Goal: Navigation & Orientation: Go to known website

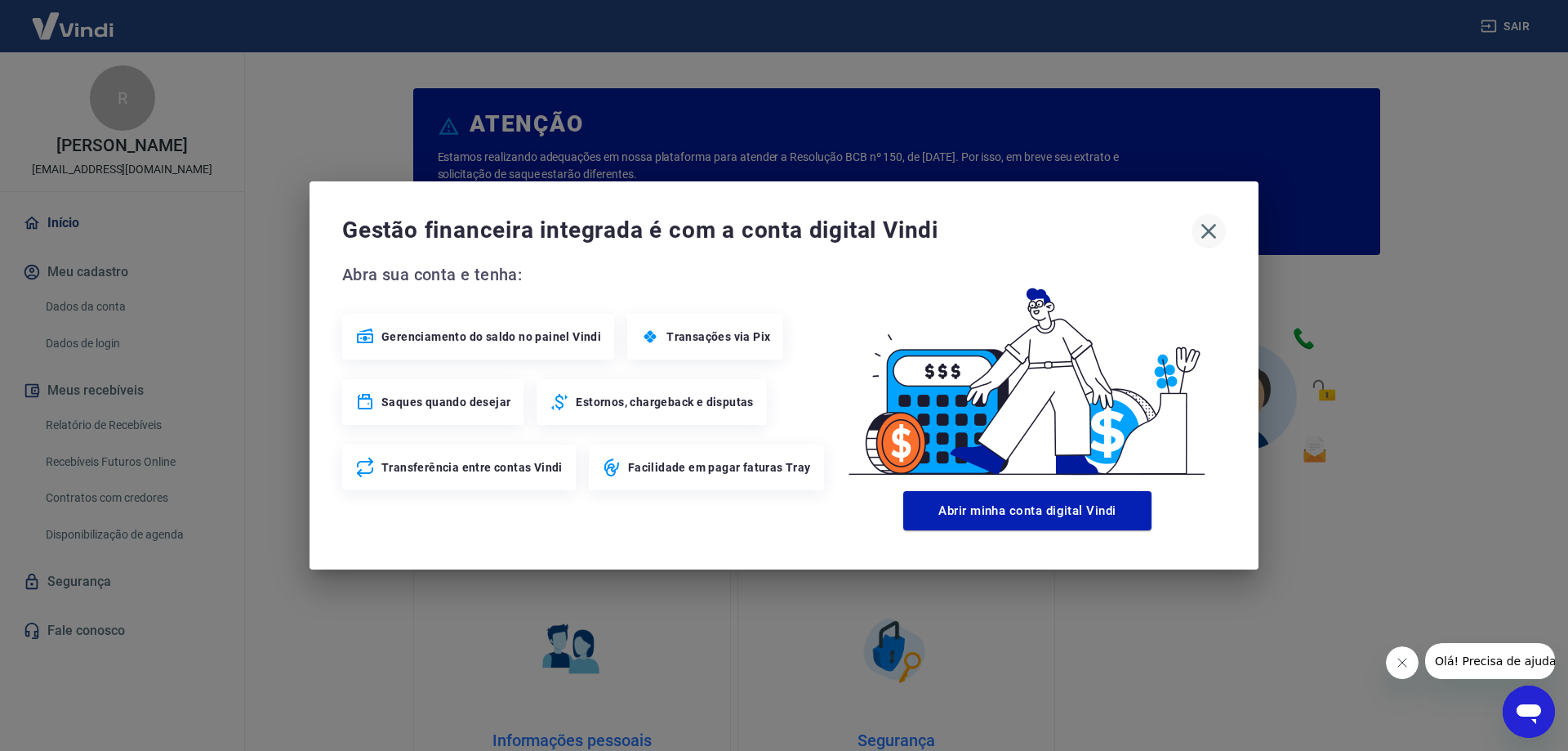
click at [1209, 228] on icon "button" at bounding box center [1209, 231] width 26 height 26
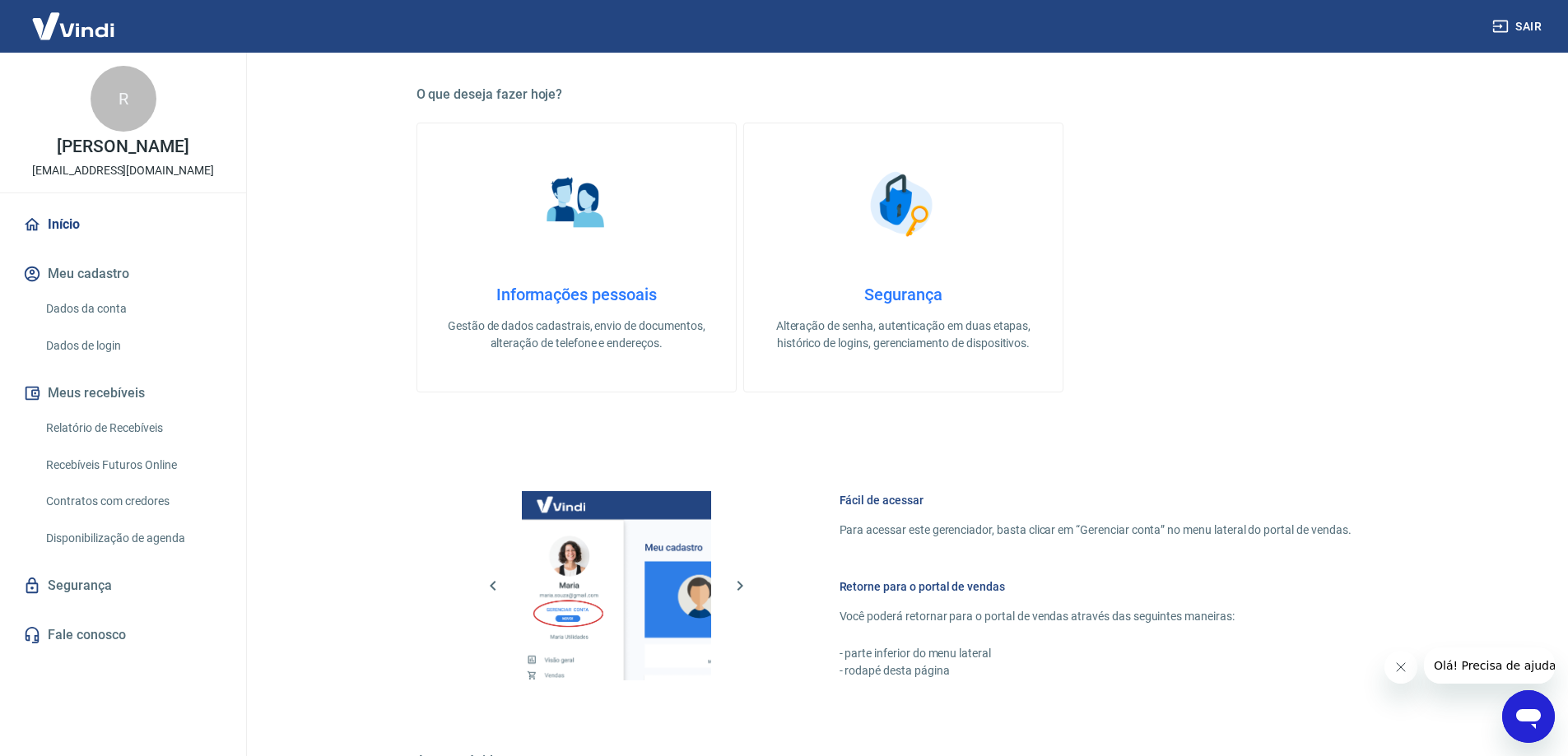
scroll to position [696, 0]
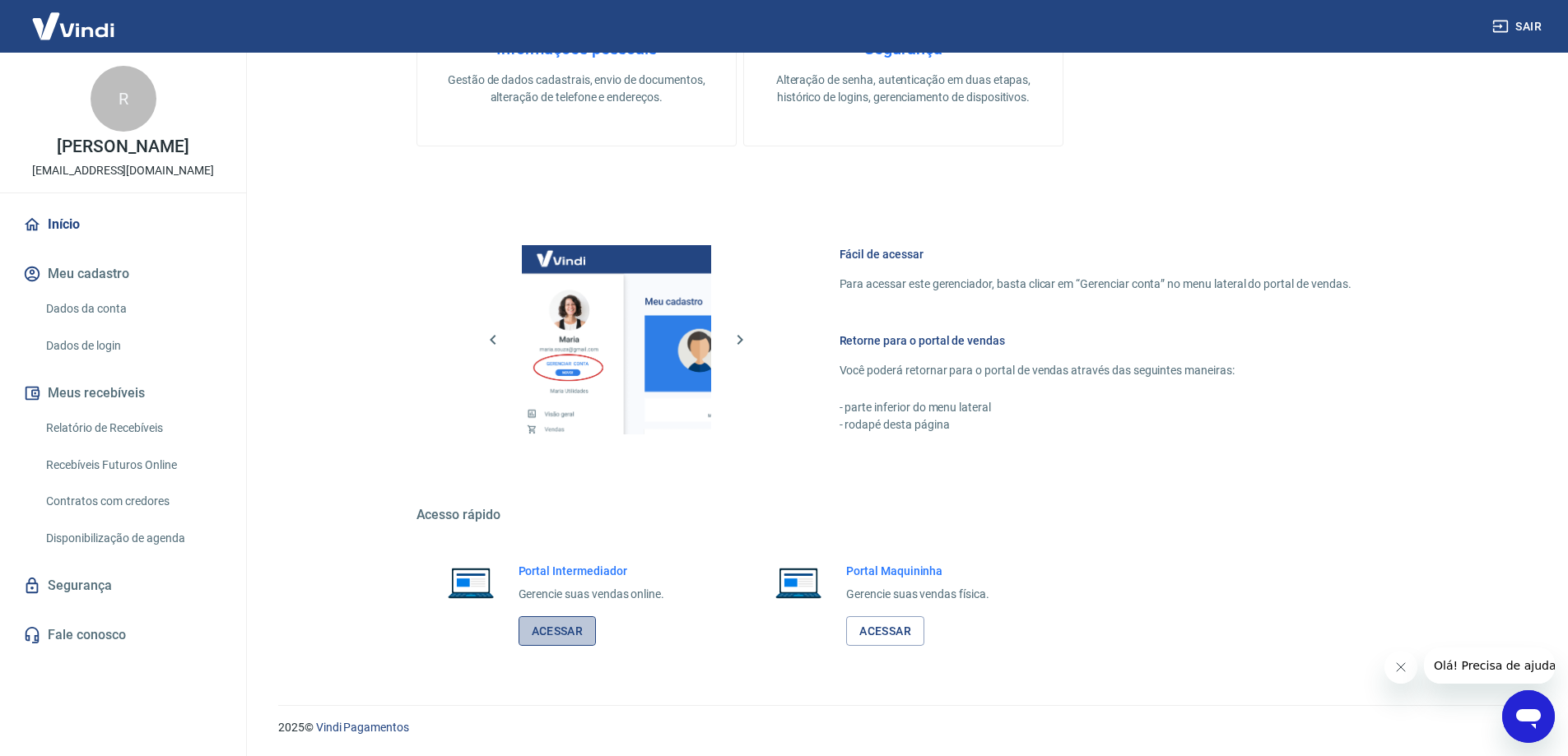
click at [557, 630] on link "Acessar" at bounding box center [557, 630] width 78 height 30
